Goal: Transaction & Acquisition: Purchase product/service

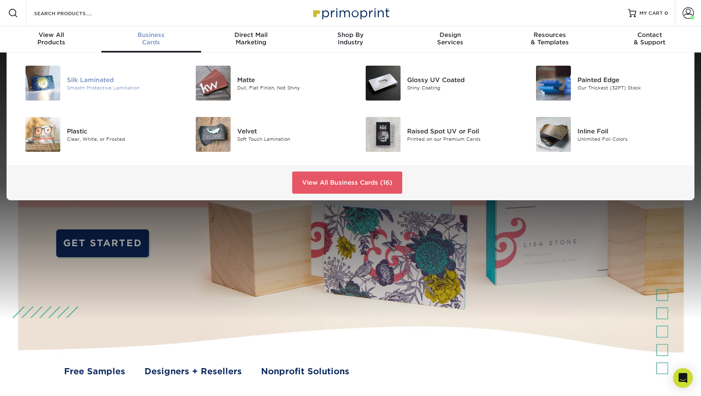
click at [111, 85] on div "Smooth Protective Lamination" at bounding box center [120, 87] width 107 height 7
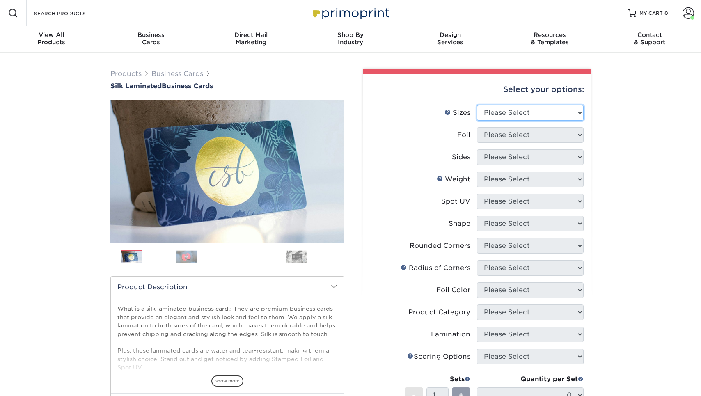
select select "2.00x3.50"
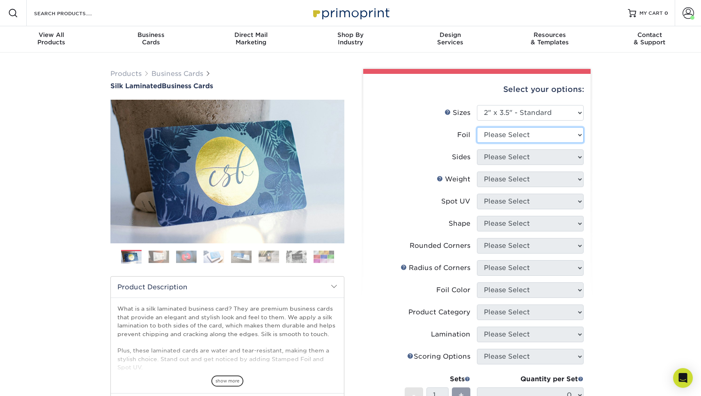
select select "0"
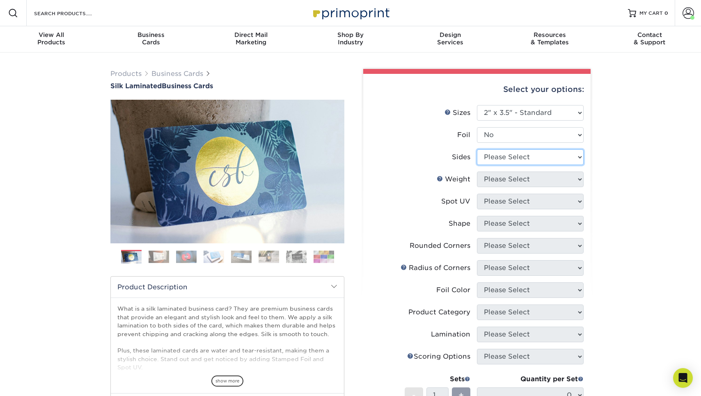
select select "13abbda7-1d64-4f25-8bb2-c179b224825d"
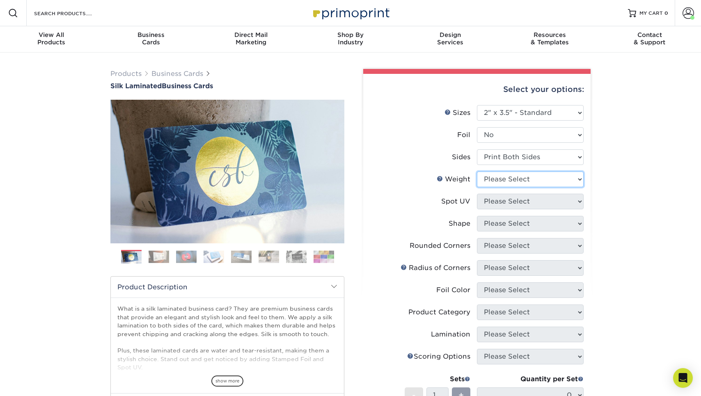
select select "16PT"
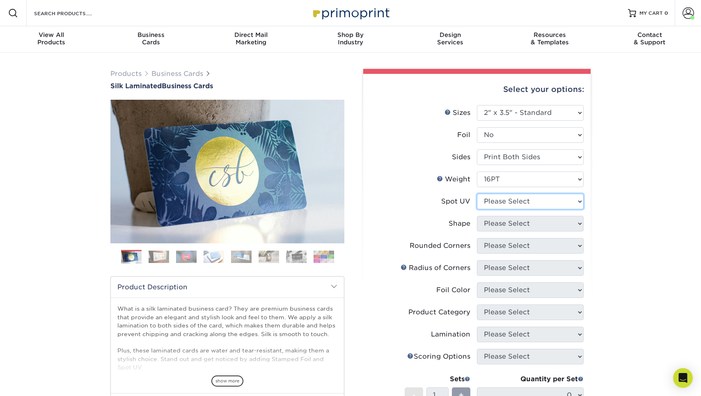
select select "0"
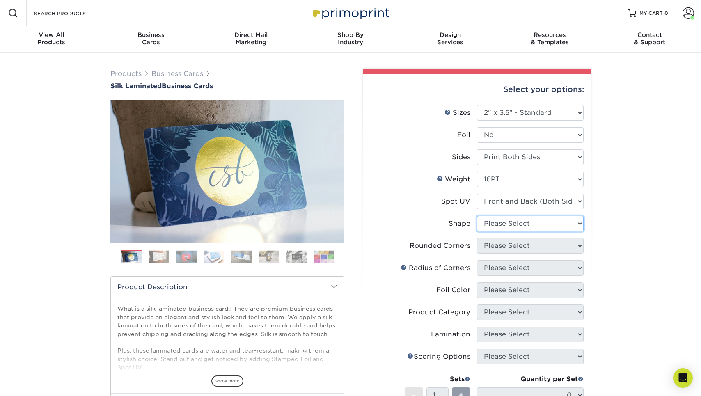
select select "standard"
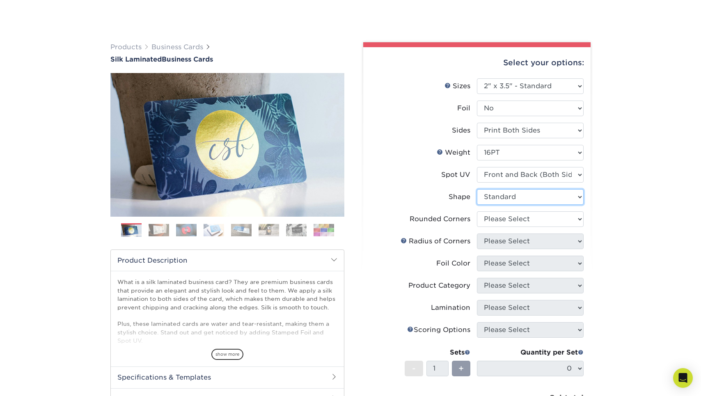
scroll to position [45, 0]
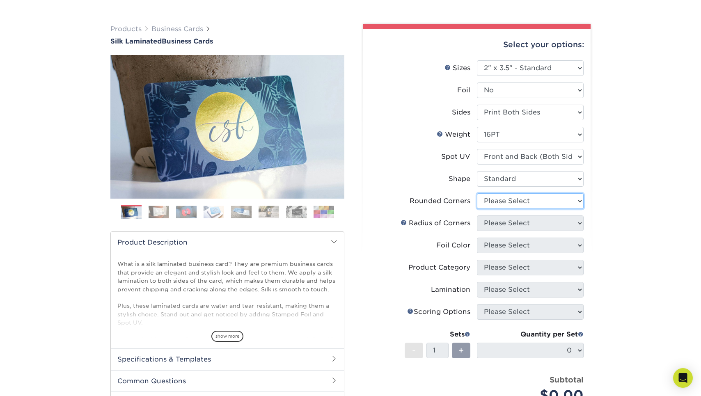
select select "0"
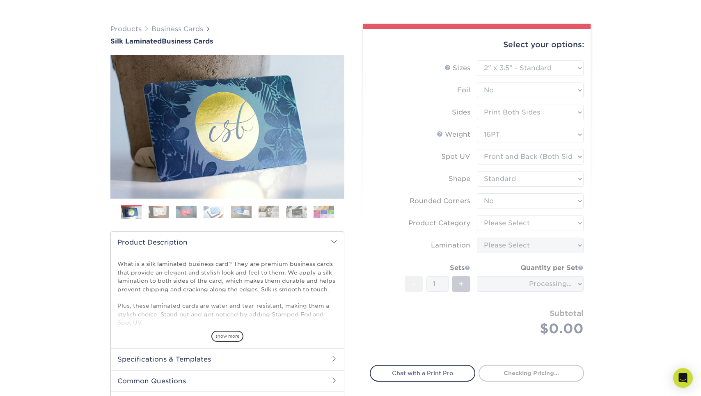
click at [537, 225] on form "Sizes Help Sizes Please Select 1.5" x 3.5" - Mini 1.75" x 3.5" - Mini 2" x 2" -…" at bounding box center [477, 207] width 214 height 295
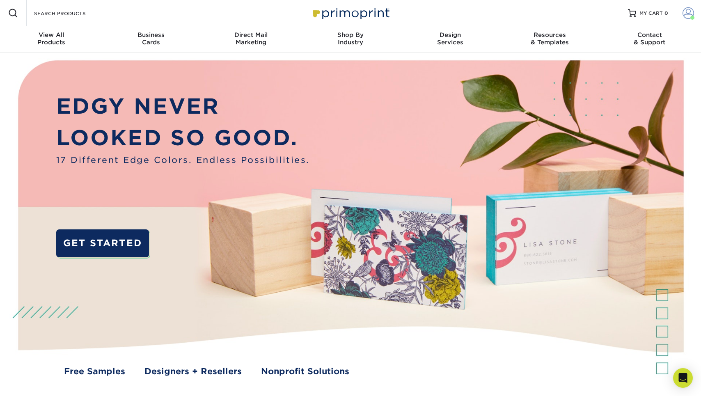
click at [690, 15] on span at bounding box center [688, 12] width 11 height 11
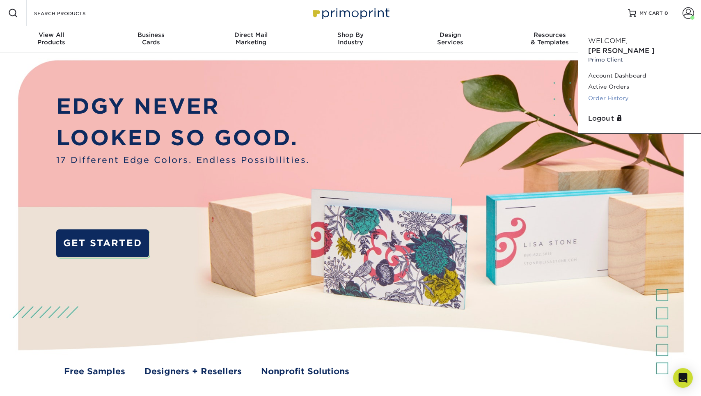
click at [605, 93] on link "Order History" at bounding box center [639, 98] width 103 height 11
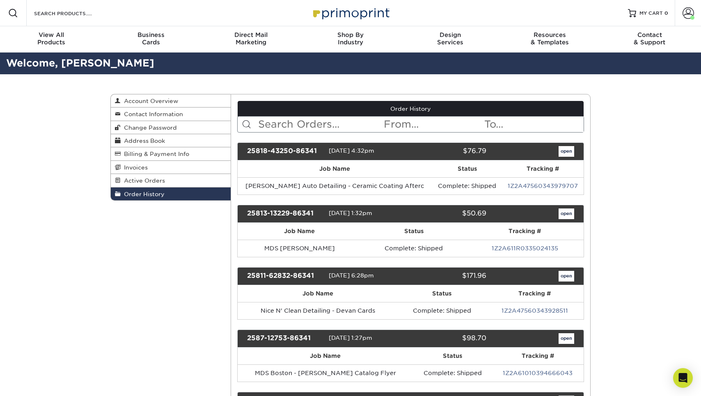
click at [293, 123] on input "text" at bounding box center [320, 125] width 126 height 16
type input "midland"
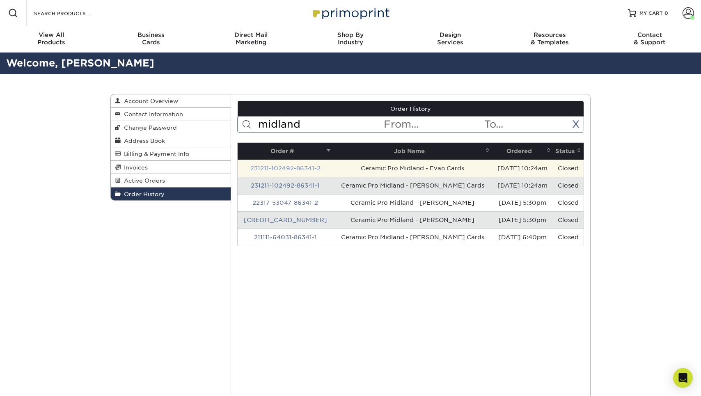
click at [310, 169] on link "231211-102492-86341-2" at bounding box center [285, 168] width 70 height 7
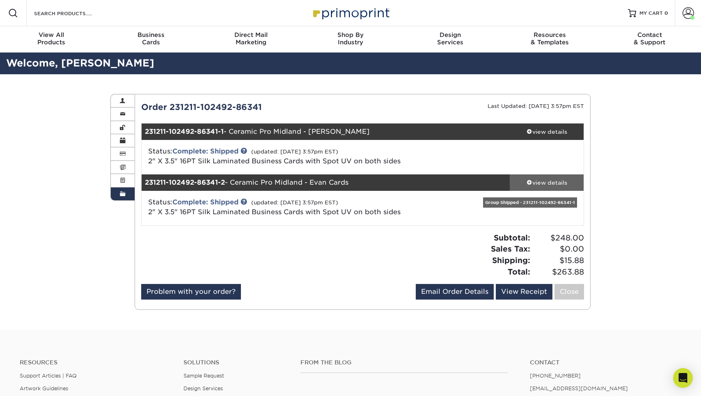
click at [551, 184] on div "view details" at bounding box center [547, 183] width 74 height 8
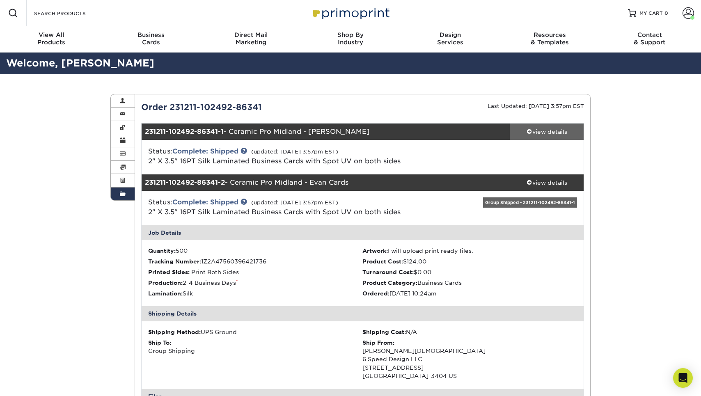
click at [568, 133] on div "view details" at bounding box center [547, 132] width 74 height 8
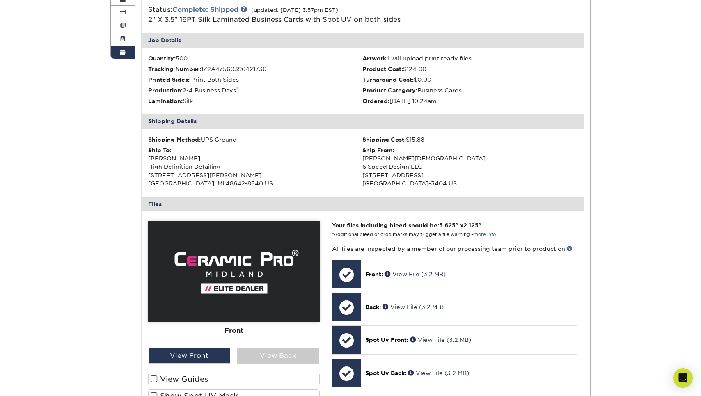
scroll to position [131, 0]
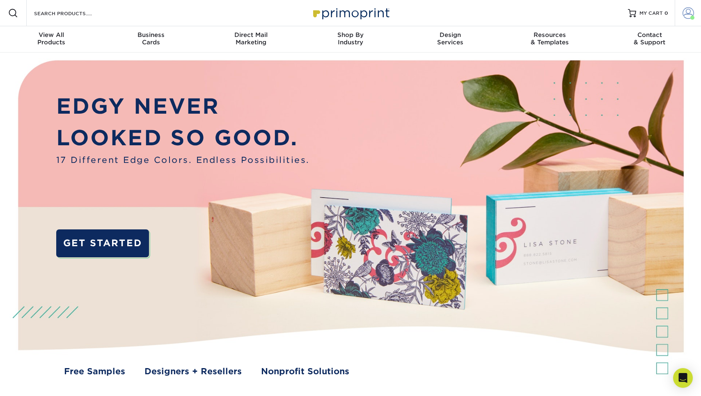
click at [682, 18] on link "Account" at bounding box center [688, 13] width 26 height 26
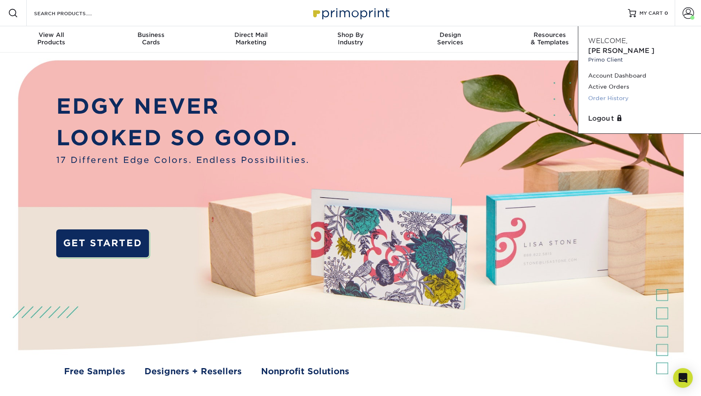
click at [620, 93] on link "Order History" at bounding box center [639, 98] width 103 height 11
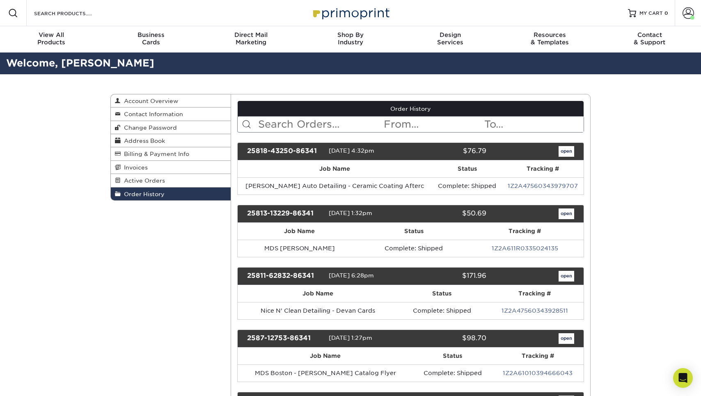
click at [324, 118] on input "text" at bounding box center [320, 125] width 126 height 16
type input "midland"
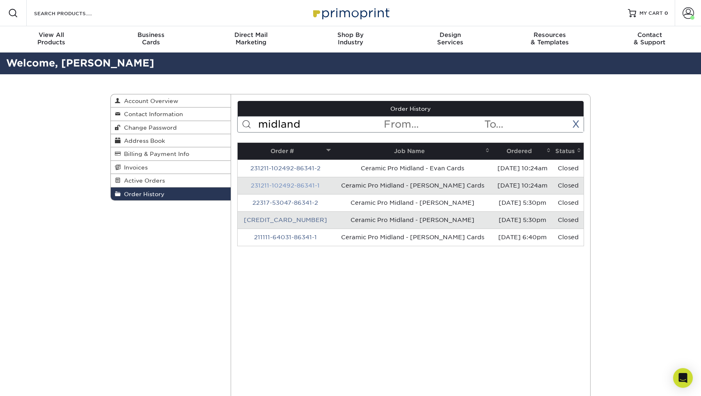
click at [303, 185] on link "231211-102492-86341-1" at bounding box center [285, 185] width 69 height 7
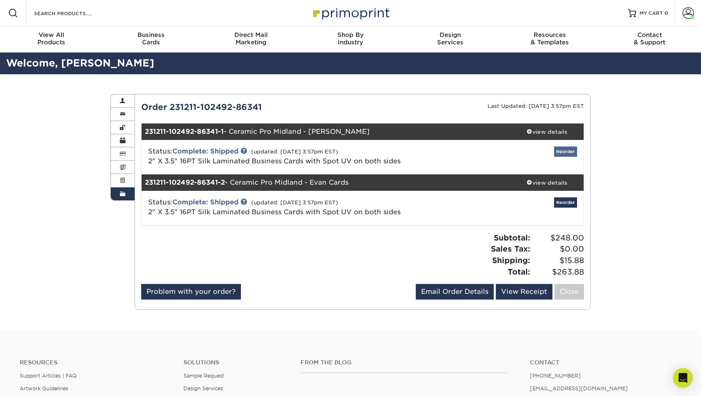
click at [563, 152] on link "Reorder" at bounding box center [565, 152] width 23 height 10
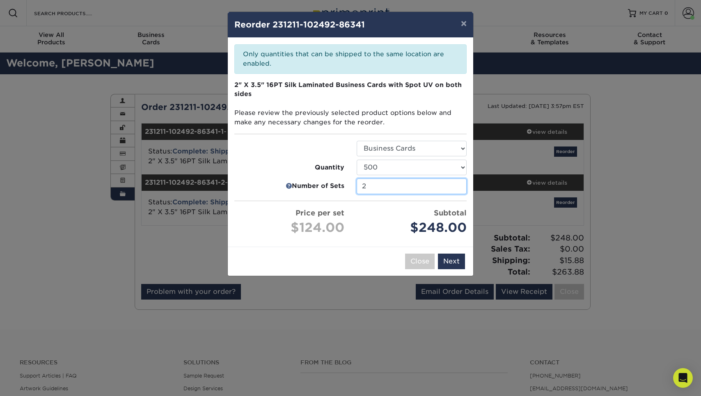
type input "1"
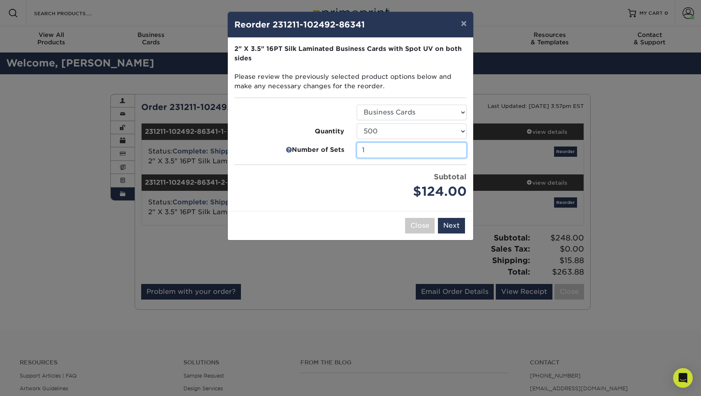
click at [458, 158] on input "1" at bounding box center [412, 150] width 110 height 16
click at [459, 228] on button "Next" at bounding box center [451, 226] width 27 height 16
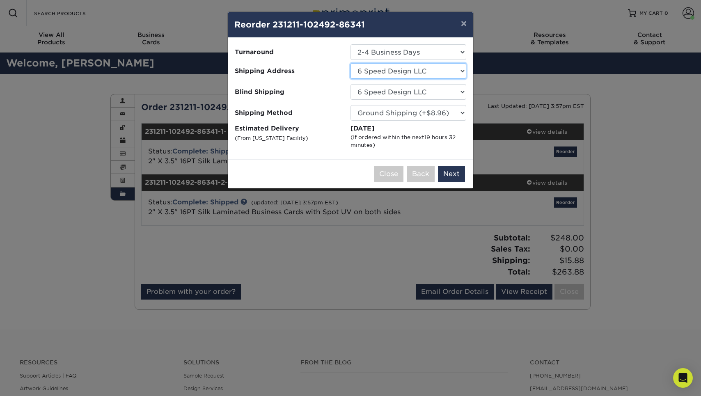
select select "82249"
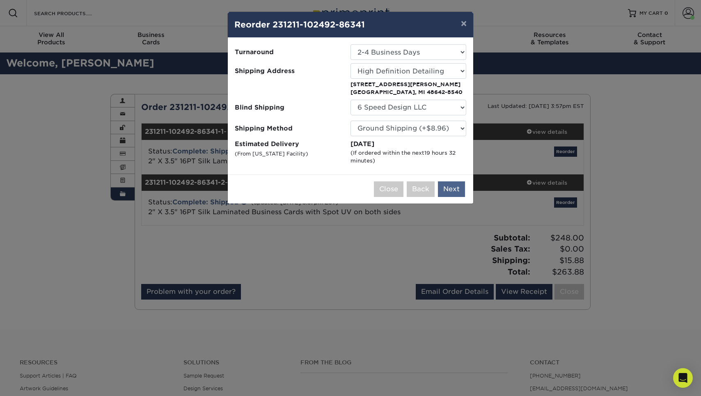
click at [452, 186] on button "Next" at bounding box center [451, 189] width 27 height 16
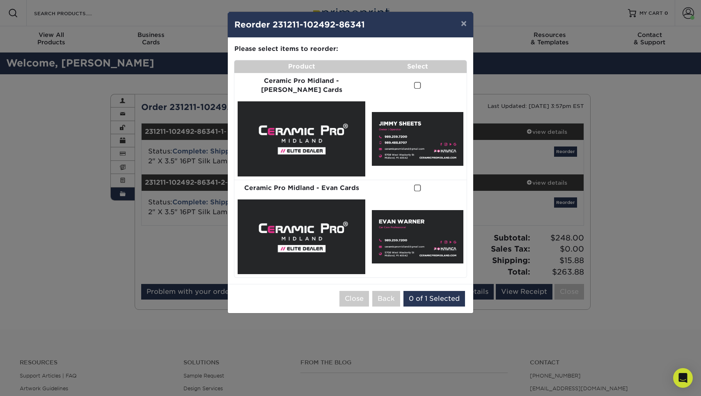
click at [414, 86] on span at bounding box center [417, 86] width 7 height 8
click at [0, 0] on input "checkbox" at bounding box center [0, 0] width 0 height 0
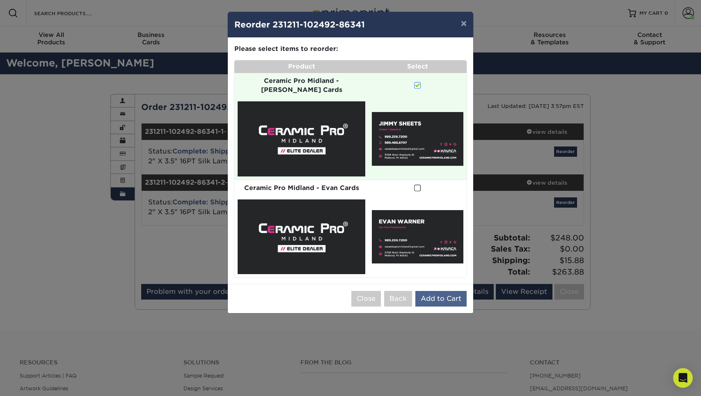
click at [443, 291] on button "Add to Cart" at bounding box center [441, 299] width 51 height 16
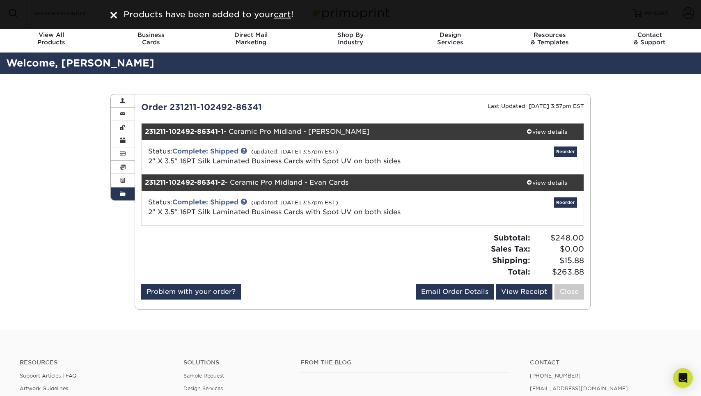
click at [114, 16] on img at bounding box center [113, 15] width 7 height 7
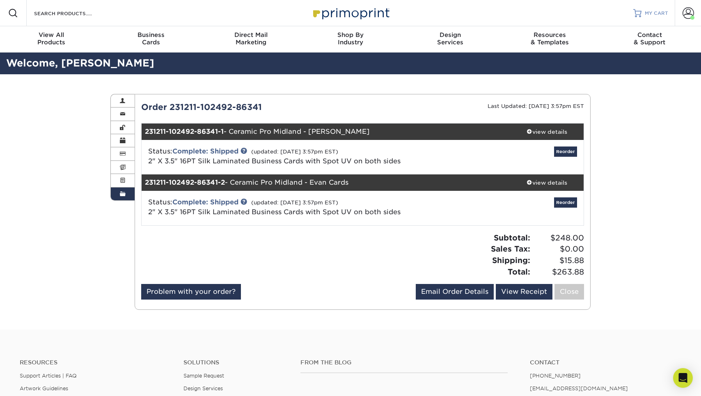
click at [667, 15] on span "MY CART" at bounding box center [656, 13] width 23 height 7
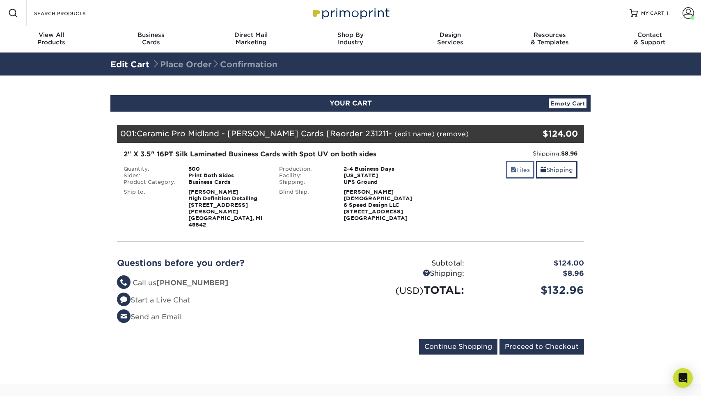
click at [521, 172] on link "Files" at bounding box center [520, 170] width 28 height 18
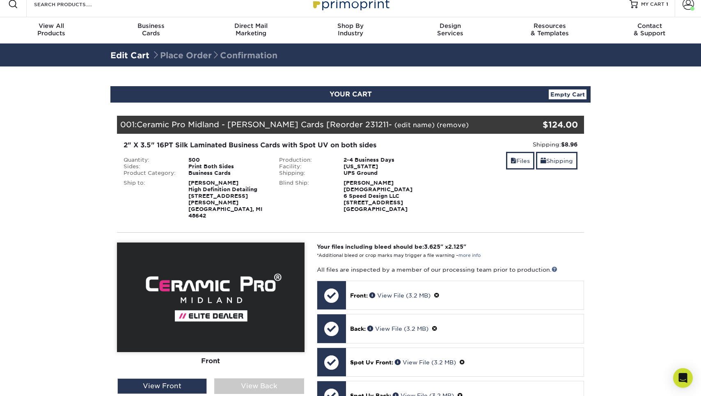
scroll to position [0, 0]
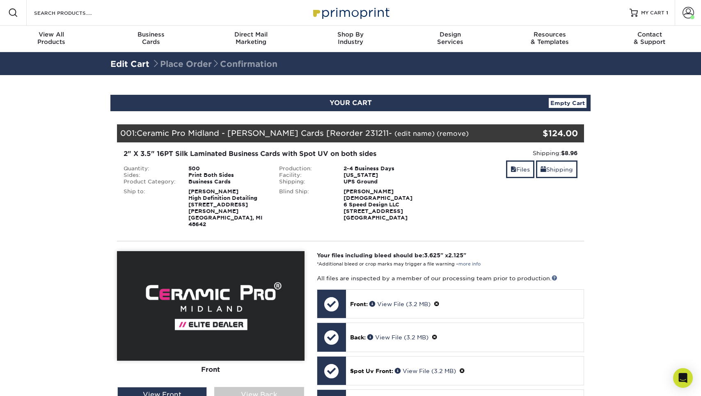
click at [395, 136] on link "(edit name)" at bounding box center [415, 134] width 40 height 8
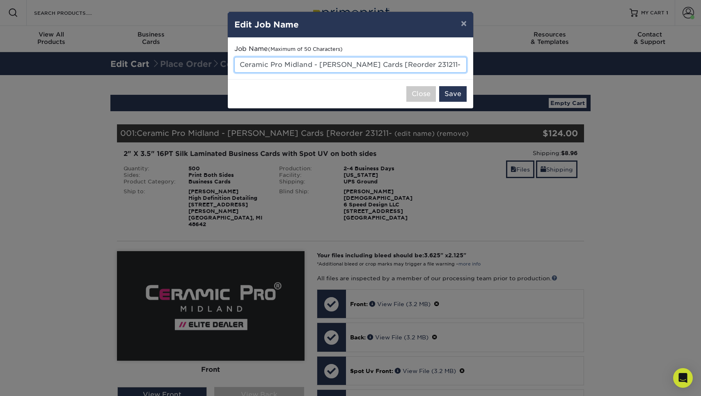
click at [320, 67] on input "Ceramic Pro Midland - [PERSON_NAME] Cards [Reorder 231211-" at bounding box center [350, 65] width 232 height 16
drag, startPoint x: 320, startPoint y: 65, endPoint x: 340, endPoint y: 66, distance: 20.1
click at [340, 66] on input "Ceramic Pro Midland - [PERSON_NAME] Cards [Reorder 231211-" at bounding box center [350, 65] width 232 height 16
drag, startPoint x: 362, startPoint y: 64, endPoint x: 472, endPoint y: 63, distance: 110.0
click at [472, 63] on div "Job Name (Maximum of 50 Characters) Ceramic Pro Midland - Xande Cards [Reorder …" at bounding box center [351, 58] width 246 height 41
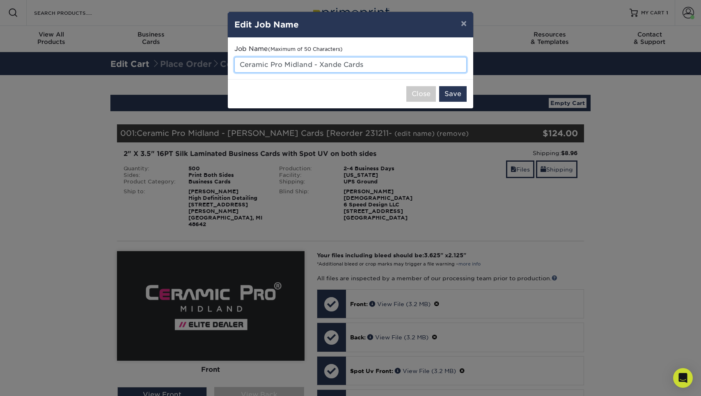
click at [340, 67] on input "Ceramic Pro Midland - Xande Cards" at bounding box center [350, 65] width 232 height 16
type input "Ceramic Pro Midland - Xander Cards"
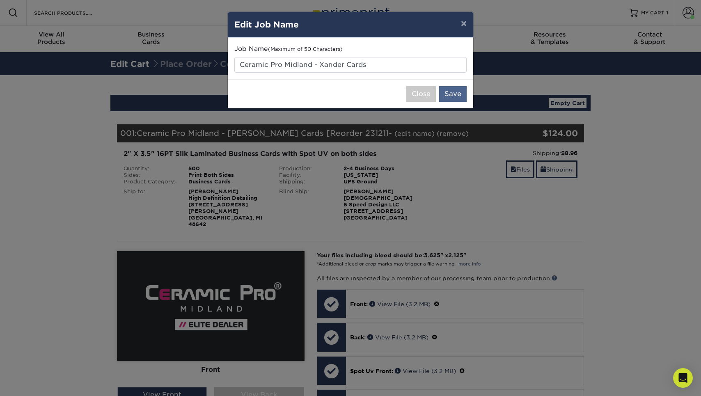
click at [457, 97] on button "Save" at bounding box center [453, 94] width 28 height 16
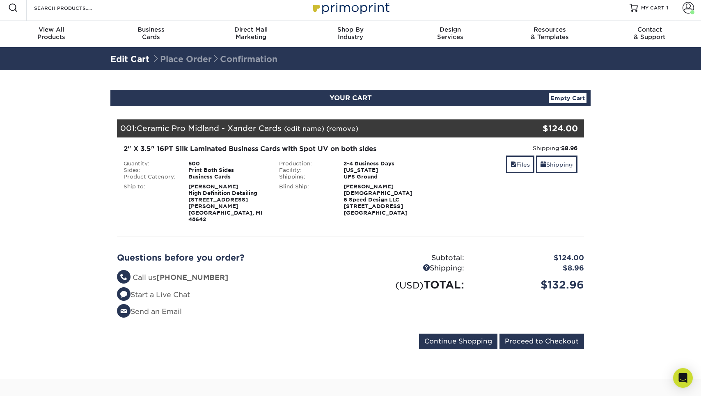
scroll to position [18, 0]
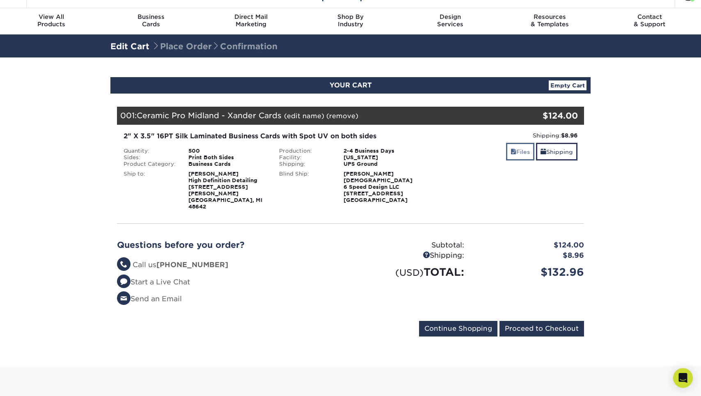
click at [506, 155] on link "Files" at bounding box center [520, 152] width 28 height 18
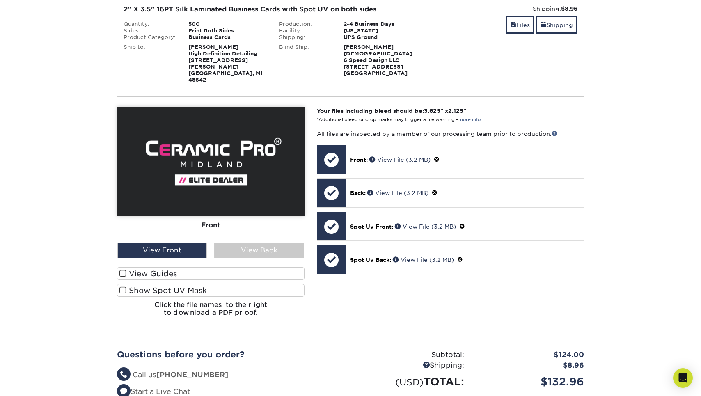
scroll to position [181, 0]
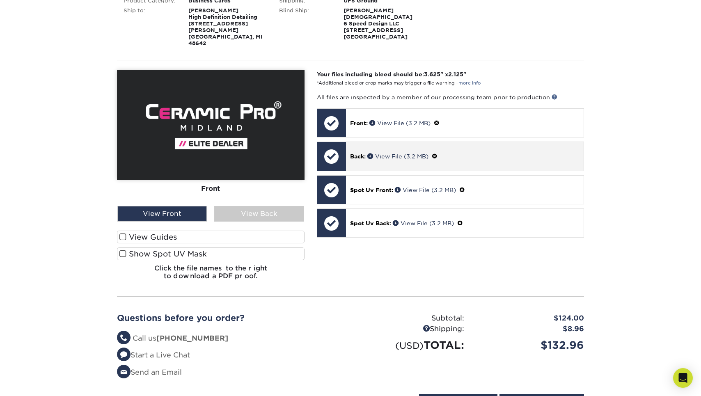
click at [438, 153] on span at bounding box center [435, 156] width 6 height 7
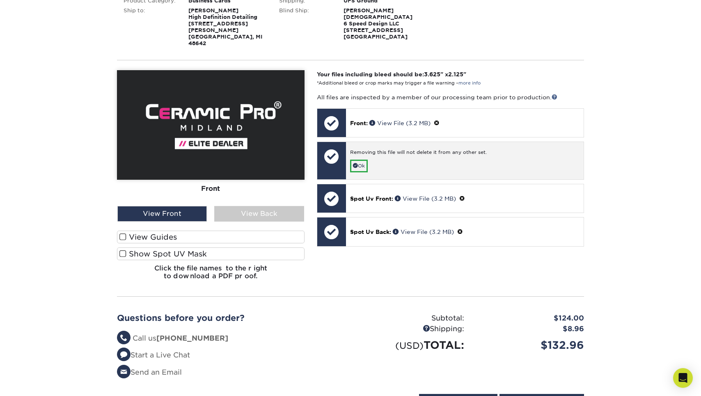
click at [347, 154] on div "Removing this file will not delete it from any other set. Ok" at bounding box center [465, 160] width 238 height 37
click at [359, 160] on link "Ok" at bounding box center [359, 166] width 18 height 13
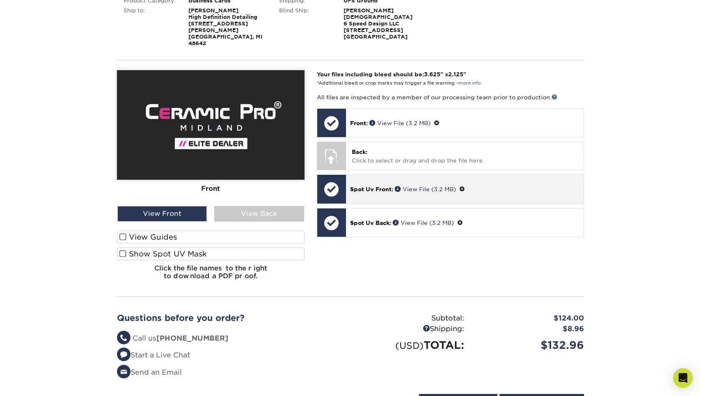
click at [465, 186] on span at bounding box center [462, 189] width 6 height 7
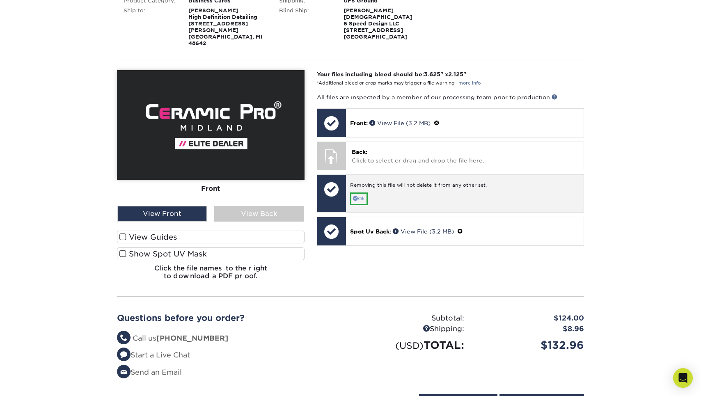
click at [368, 193] on link "Ok" at bounding box center [359, 199] width 18 height 13
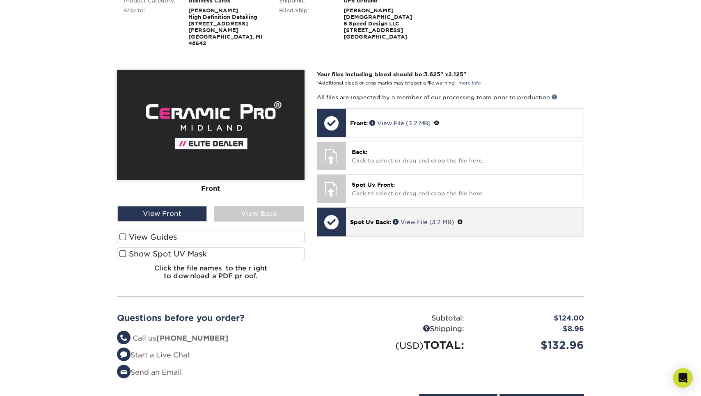
click at [463, 219] on span at bounding box center [460, 222] width 6 height 7
click at [363, 225] on link "Ok" at bounding box center [359, 231] width 18 height 13
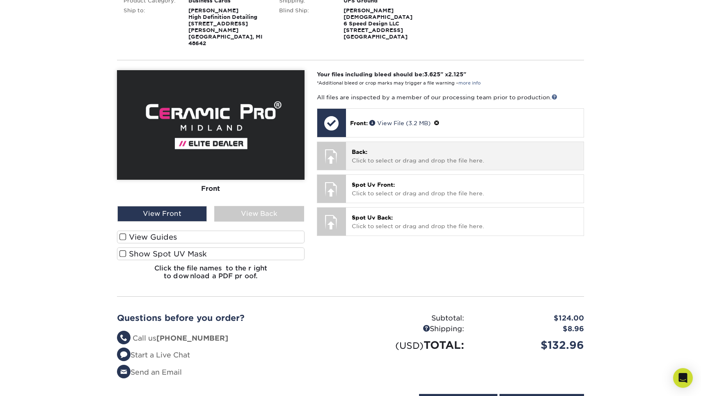
click at [378, 150] on div "Back: Click to select or drag and drop the file here. Choose file" at bounding box center [465, 156] width 238 height 28
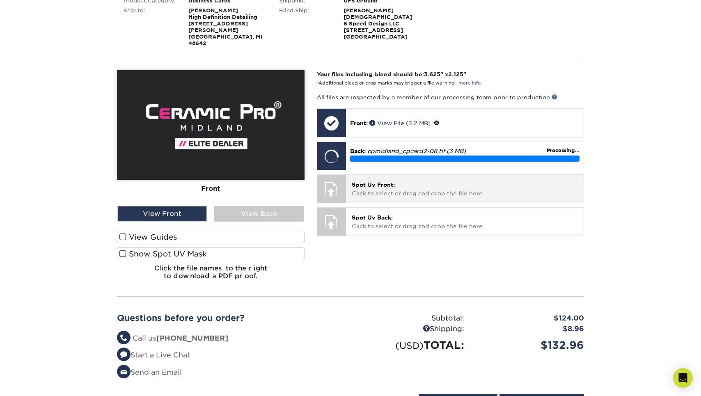
click at [394, 181] on span "Spot Uv Front:" at bounding box center [373, 184] width 43 height 7
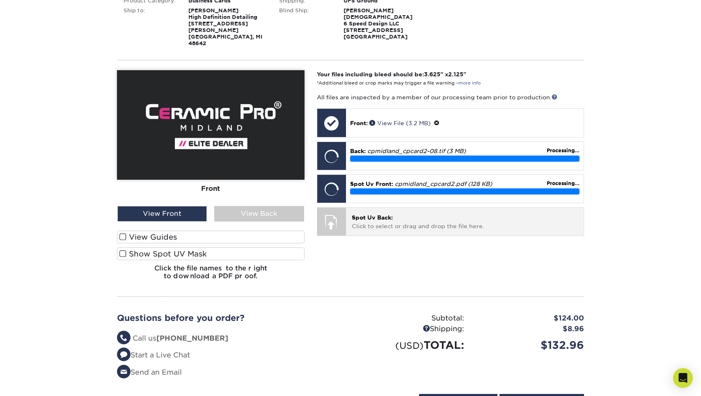
click at [370, 214] on p "Spot Uv Back: Click to select or drag and drop the file here." at bounding box center [465, 222] width 226 height 17
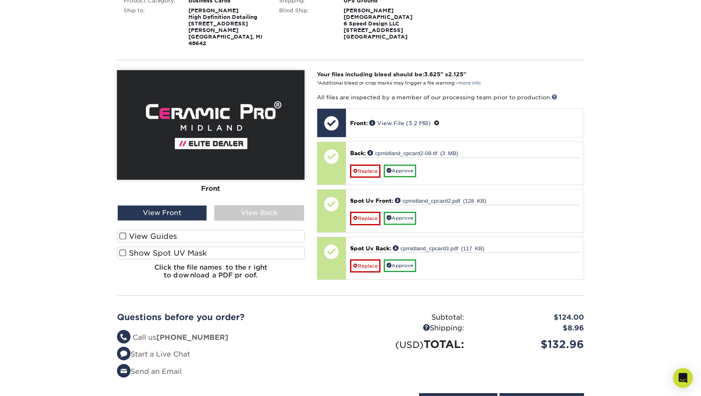
click at [248, 230] on label "View Guides" at bounding box center [211, 236] width 188 height 13
click at [0, 0] on input "View Guides" at bounding box center [0, 0] width 0 height 0
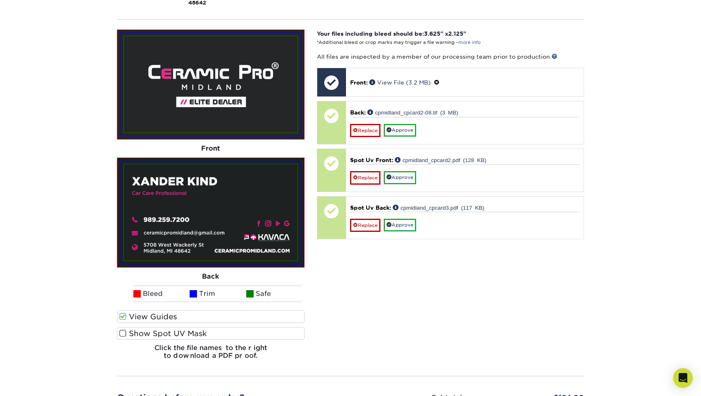
scroll to position [231, 0]
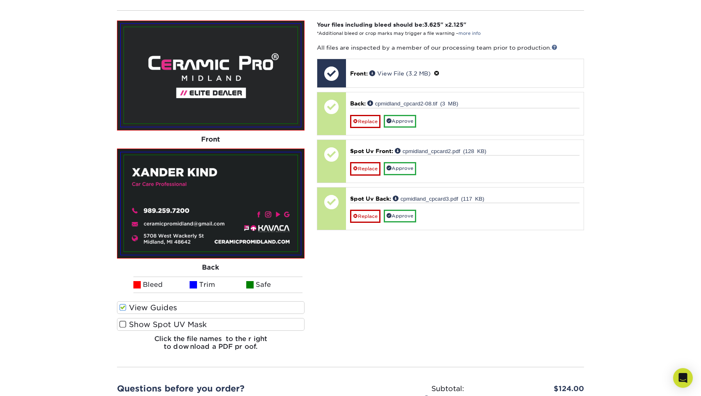
click at [223, 318] on label "Show Spot UV Mask" at bounding box center [211, 324] width 188 height 13
click at [0, 0] on input "Show Spot UV Mask" at bounding box center [0, 0] width 0 height 0
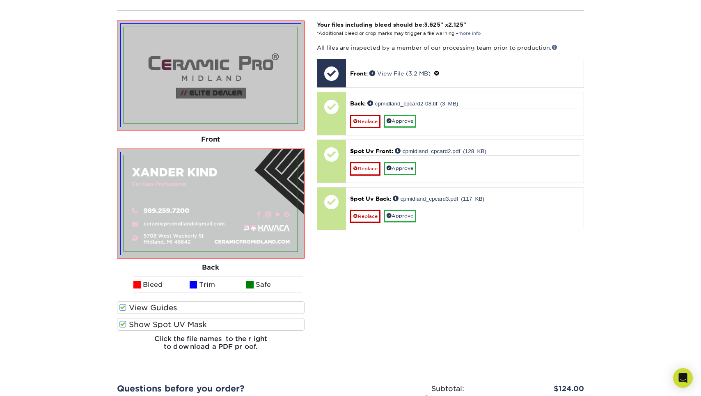
click at [223, 318] on label "Show Spot UV Mask" at bounding box center [211, 324] width 188 height 13
click at [0, 0] on input "Show Spot UV Mask" at bounding box center [0, 0] width 0 height 0
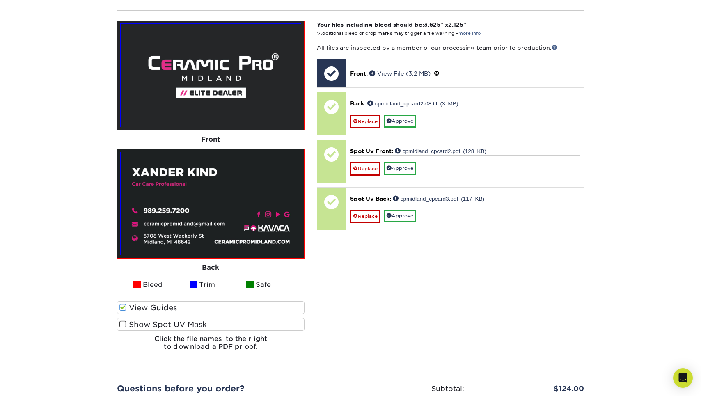
click at [223, 318] on label "Show Spot UV Mask" at bounding box center [211, 324] width 188 height 13
click at [0, 0] on input "Show Spot UV Mask" at bounding box center [0, 0] width 0 height 0
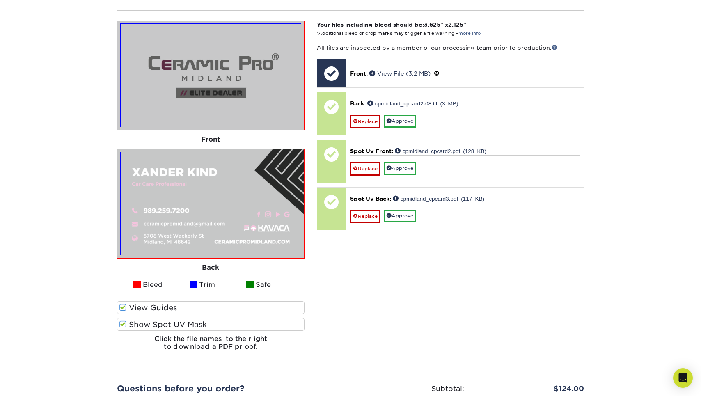
click at [223, 318] on label "Show Spot UV Mask" at bounding box center [211, 324] width 188 height 13
click at [0, 0] on input "Show Spot UV Mask" at bounding box center [0, 0] width 0 height 0
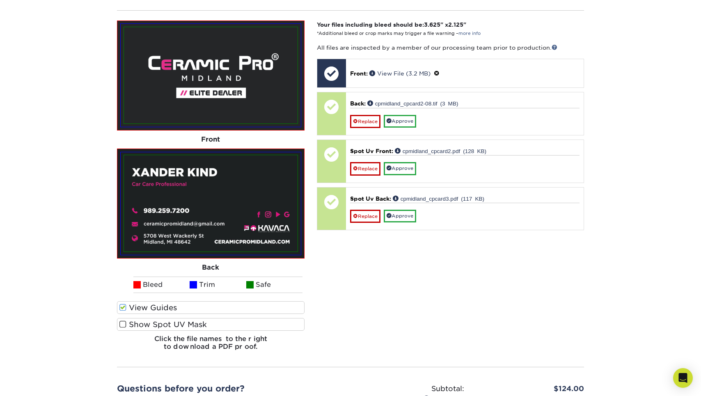
click at [223, 318] on label "Show Spot UV Mask" at bounding box center [211, 324] width 188 height 13
click at [0, 0] on input "Show Spot UV Mask" at bounding box center [0, 0] width 0 height 0
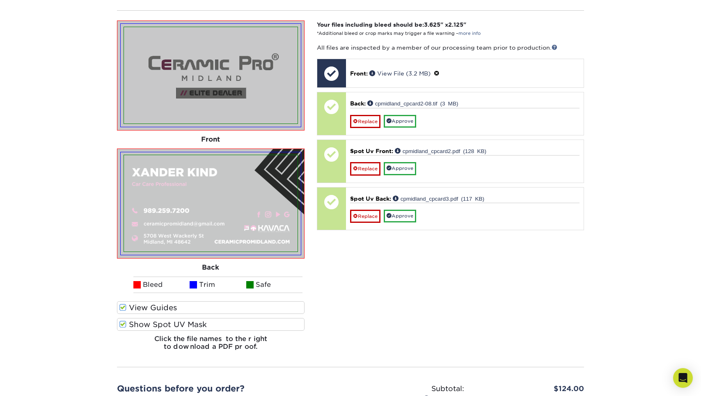
click at [223, 318] on label "Show Spot UV Mask" at bounding box center [211, 324] width 188 height 13
click at [0, 0] on input "Show Spot UV Mask" at bounding box center [0, 0] width 0 height 0
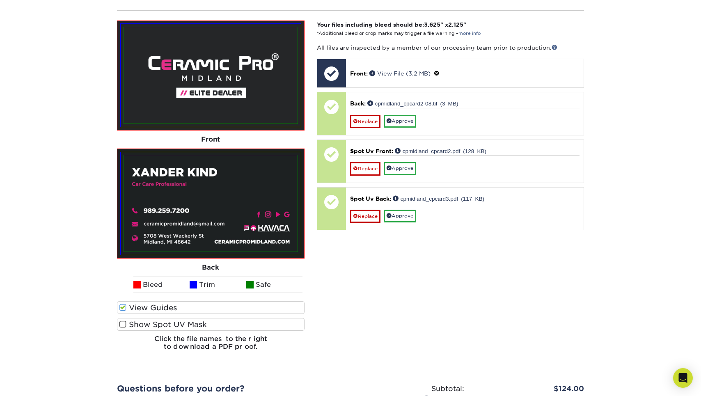
click at [223, 318] on label "Show Spot UV Mask" at bounding box center [211, 324] width 188 height 13
click at [0, 0] on input "Show Spot UV Mask" at bounding box center [0, 0] width 0 height 0
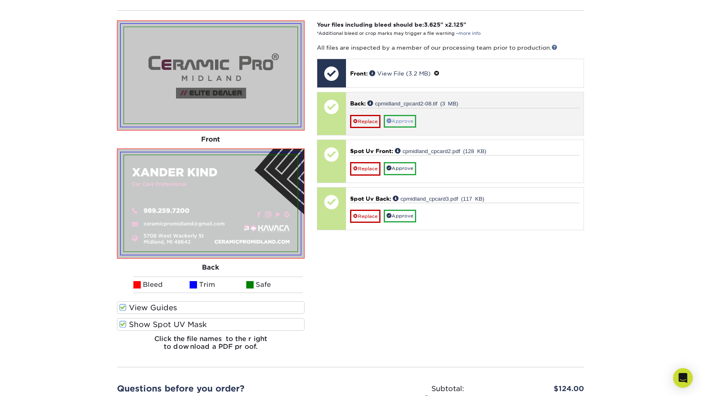
click at [416, 115] on link "Approve" at bounding box center [400, 121] width 32 height 13
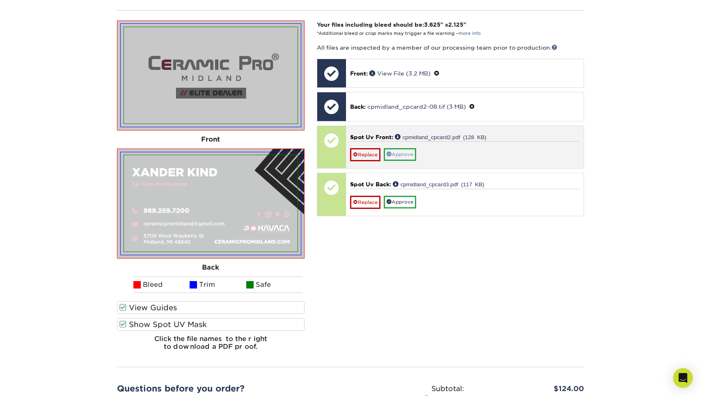
click at [411, 148] on link "Approve" at bounding box center [400, 154] width 32 height 13
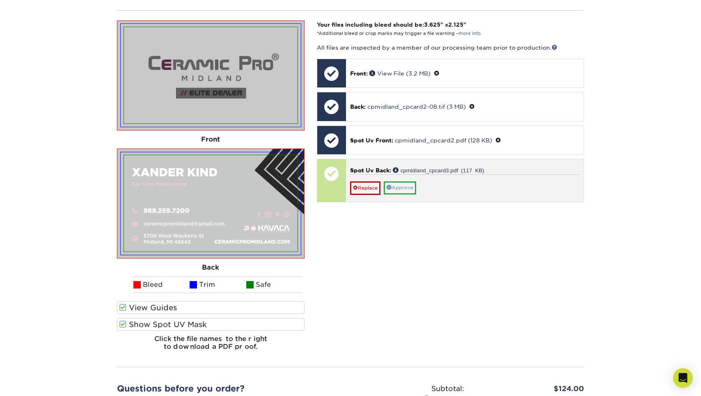
click at [407, 181] on link "Approve" at bounding box center [400, 187] width 32 height 13
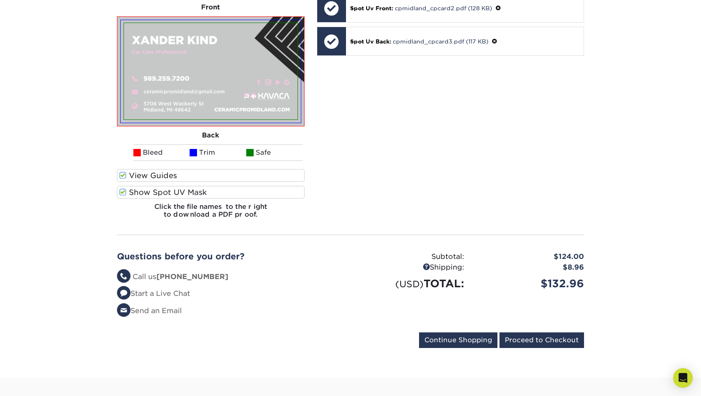
scroll to position [395, 0]
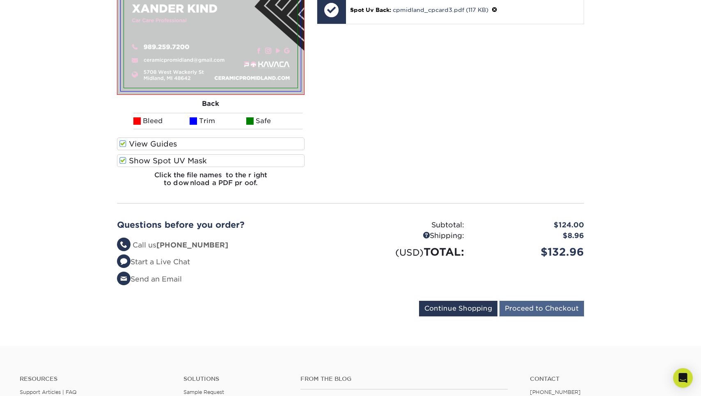
click at [522, 301] on input "Proceed to Checkout" at bounding box center [542, 309] width 85 height 16
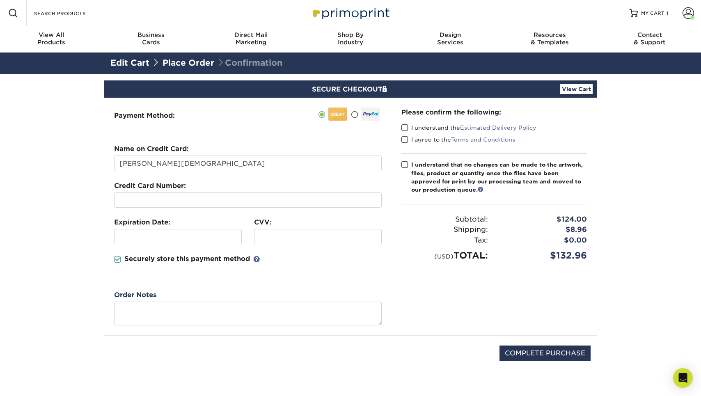
click at [431, 127] on label "I understand the Estimated Delivery Policy" at bounding box center [469, 128] width 135 height 8
click at [0, 0] on input "I understand the Estimated Delivery Policy" at bounding box center [0, 0] width 0 height 0
click at [431, 134] on div "I understand the Estimated Delivery Policy" at bounding box center [495, 129] width 186 height 11
drag, startPoint x: 426, startPoint y: 170, endPoint x: 426, endPoint y: 163, distance: 7.0
click at [426, 170] on div "I understand that no changes can be made to the artwork, files, product or quan…" at bounding box center [499, 178] width 176 height 34
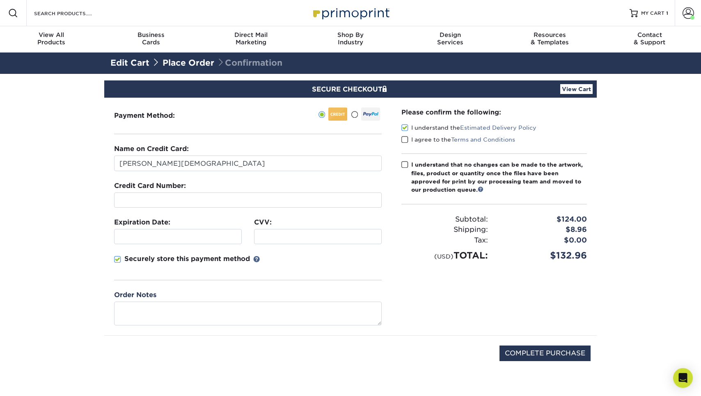
click at [0, 0] on input "I understand that no changes can be made to the artwork, files, product or quan…" at bounding box center [0, 0] width 0 height 0
click at [426, 139] on label "I agree to the Terms and Conditions" at bounding box center [459, 139] width 114 height 8
click at [0, 0] on input "I agree to the Terms and Conditions" at bounding box center [0, 0] width 0 height 0
click at [189, 262] on p "Securely store this payment method" at bounding box center [187, 259] width 126 height 10
click at [0, 0] on input "Securely store this payment method" at bounding box center [0, 0] width 0 height 0
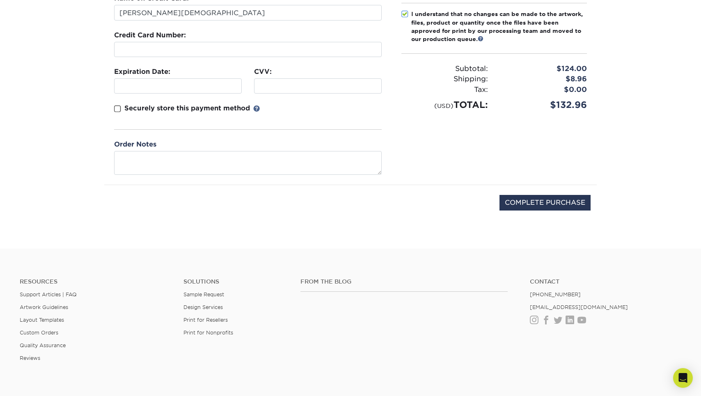
scroll to position [151, 0]
click at [546, 210] on input "COMPLETE PURCHASE" at bounding box center [545, 203] width 91 height 16
type input "PROCESSING, PLEASE WAIT..."
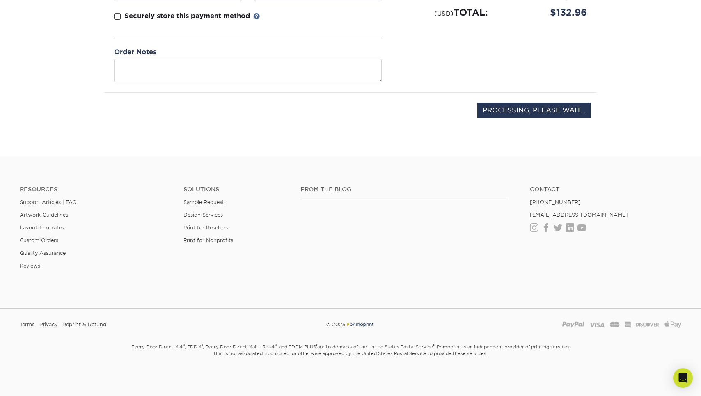
scroll to position [243, 0]
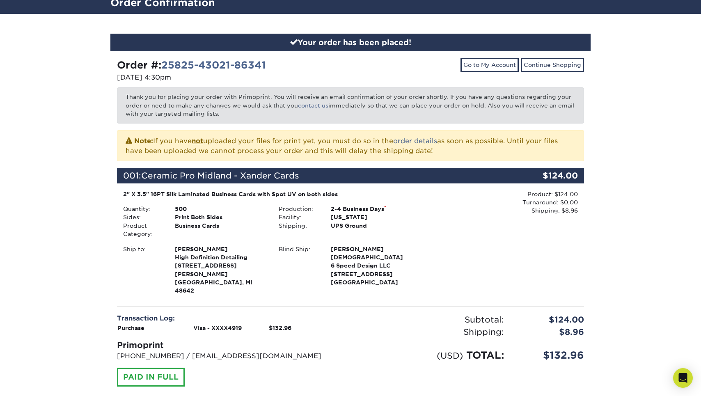
scroll to position [68, 0]
